Goal: Contribute content: Add original content to the website for others to see

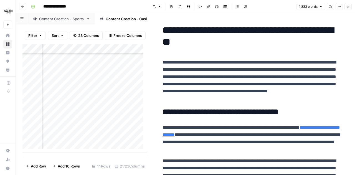
click at [349, 6] on icon "button" at bounding box center [349, 7] width 2 height 2
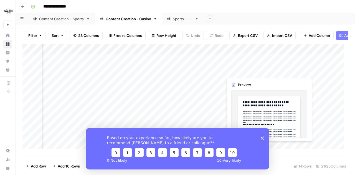
click at [263, 135] on div "Based on your experience so far, how likely are you to recommend AirOps to a fr…" at bounding box center [177, 148] width 183 height 41
click at [264, 138] on icon "Close survey" at bounding box center [262, 137] width 3 height 3
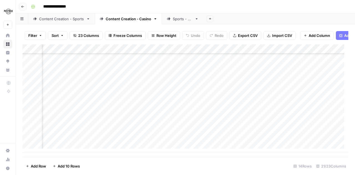
scroll to position [46, 719]
click at [281, 137] on div "Add Column" at bounding box center [185, 98] width 326 height 109
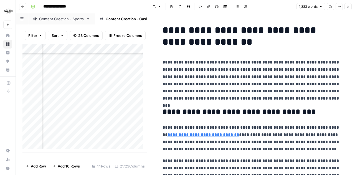
click at [348, 7] on icon "button" at bounding box center [348, 6] width 3 height 3
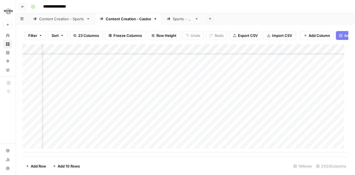
click at [283, 100] on div "Add Column" at bounding box center [185, 98] width 326 height 109
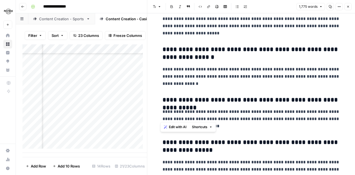
scroll to position [1511, 0]
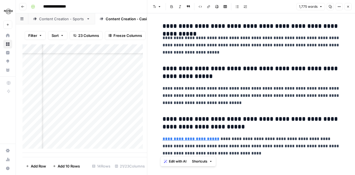
drag, startPoint x: 159, startPoint y: 31, endPoint x: 294, endPoint y: 161, distance: 188.3
copy div "**********"
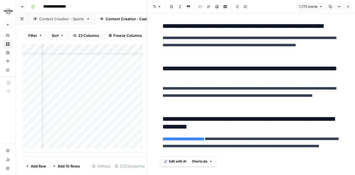
click at [349, 5] on button "Close" at bounding box center [348, 6] width 7 height 7
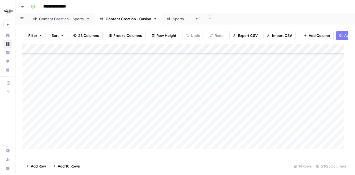
scroll to position [46, 0]
click at [55, 149] on div "Add Column" at bounding box center [185, 98] width 326 height 109
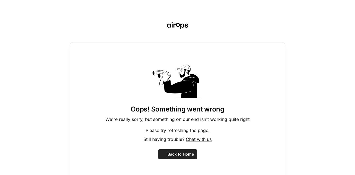
click at [62, 139] on div "Oops! Something went wrong We're really sorry, but something on our end isn't w…" at bounding box center [177, 87] width 355 height 175
click at [168, 152] on span "Back to Home" at bounding box center [181, 155] width 26 height 6
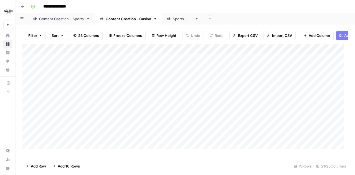
scroll to position [56, 0]
click at [61, 140] on div "Add Column" at bounding box center [185, 98] width 326 height 109
type textarea "**********"
click at [150, 139] on div "Add Column" at bounding box center [185, 98] width 326 height 109
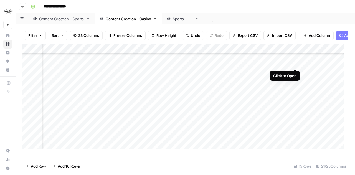
click at [295, 62] on div "Add Column" at bounding box center [185, 98] width 326 height 109
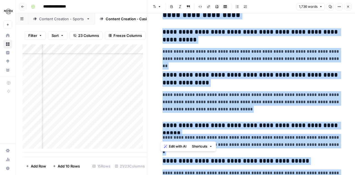
scroll to position [1426, 0]
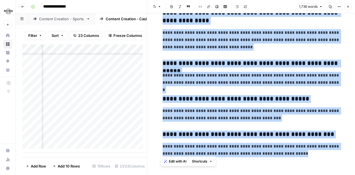
drag, startPoint x: 162, startPoint y: 28, endPoint x: 312, endPoint y: 161, distance: 200.2
copy div "**********"
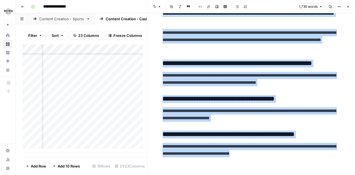
click at [348, 6] on icon "button" at bounding box center [348, 6] width 3 height 3
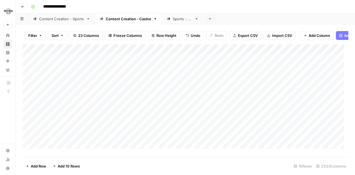
click at [125, 20] on div "Content Creation - Casino" at bounding box center [129, 19] width 46 height 6
click at [60, 21] on div "Content Creation - Sports" at bounding box center [61, 19] width 45 height 6
click at [252, 110] on div "Add Column" at bounding box center [185, 98] width 326 height 109
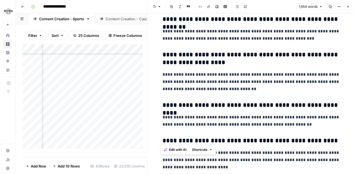
scroll to position [1368, 0]
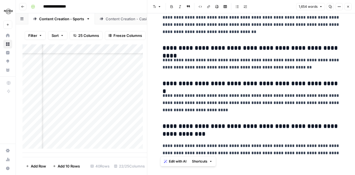
drag, startPoint x: 159, startPoint y: 28, endPoint x: 333, endPoint y: 158, distance: 217.2
copy div "**********"
click at [349, 7] on icon "button" at bounding box center [348, 6] width 3 height 3
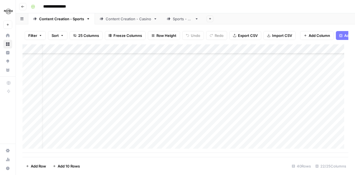
scroll to position [291, 0]
click at [121, 21] on div "Content Creation - Casino" at bounding box center [129, 19] width 46 height 6
click at [133, 139] on div "Add Column" at bounding box center [185, 98] width 326 height 109
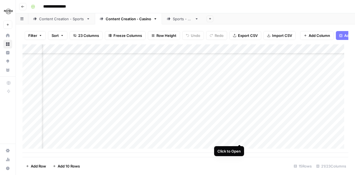
click at [238, 139] on div "Add Column" at bounding box center [185, 98] width 326 height 109
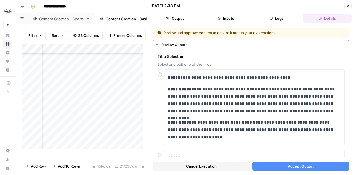
scroll to position [28, 0]
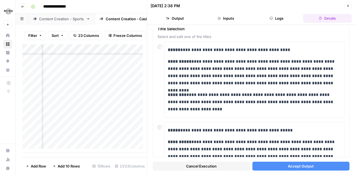
click at [281, 165] on button "Accept Output" at bounding box center [301, 166] width 97 height 9
